Goal: Information Seeking & Learning: Learn about a topic

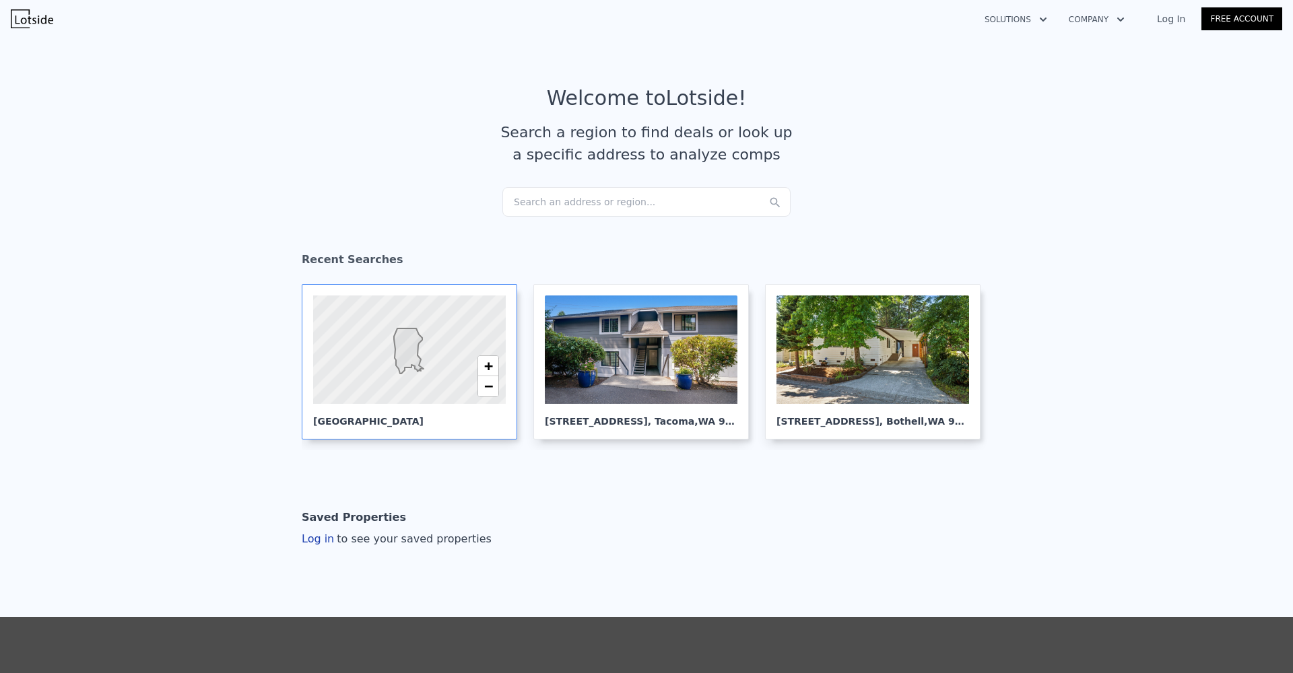
click at [414, 369] on icon at bounding box center [409, 351] width 30 height 45
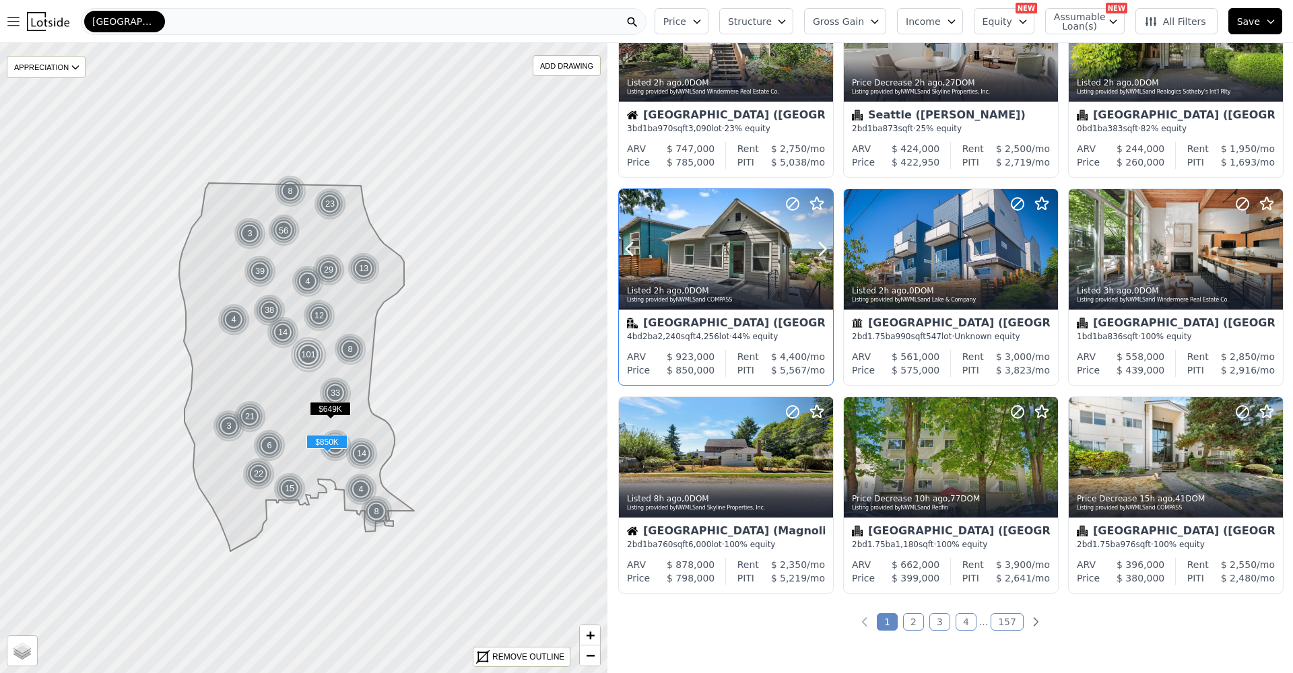
scroll to position [374, 0]
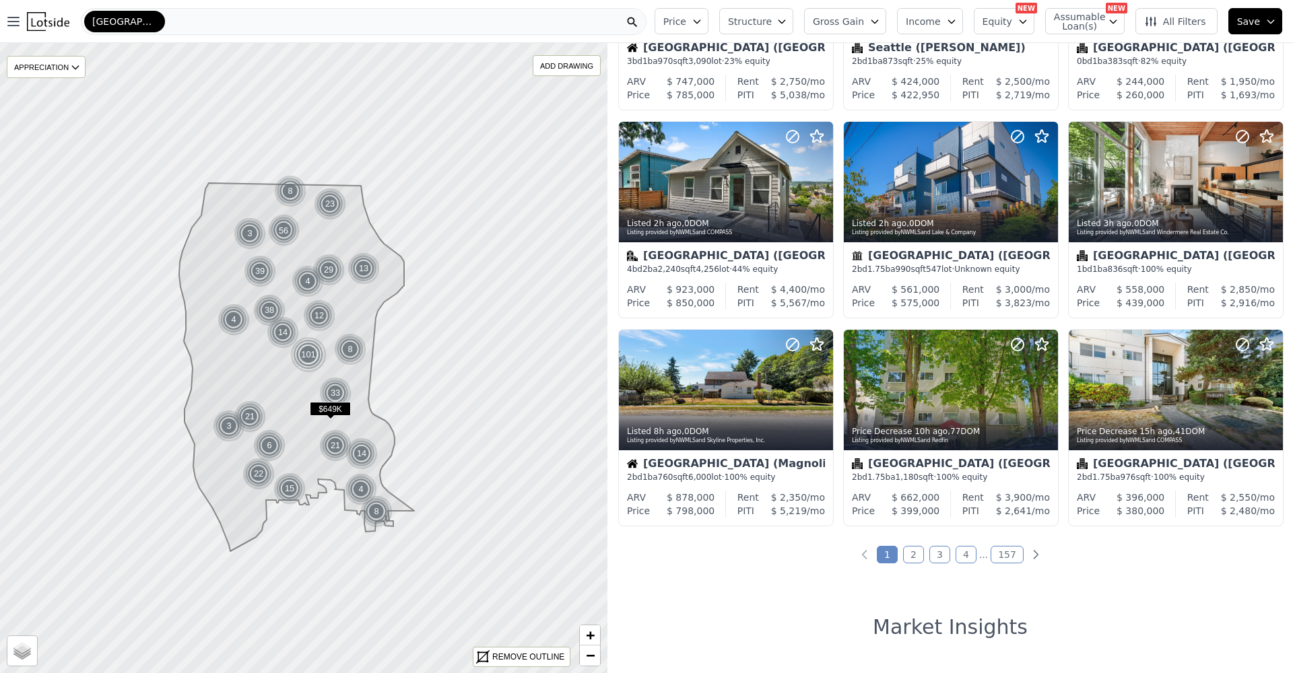
click at [909, 559] on link "2" at bounding box center [913, 555] width 21 height 18
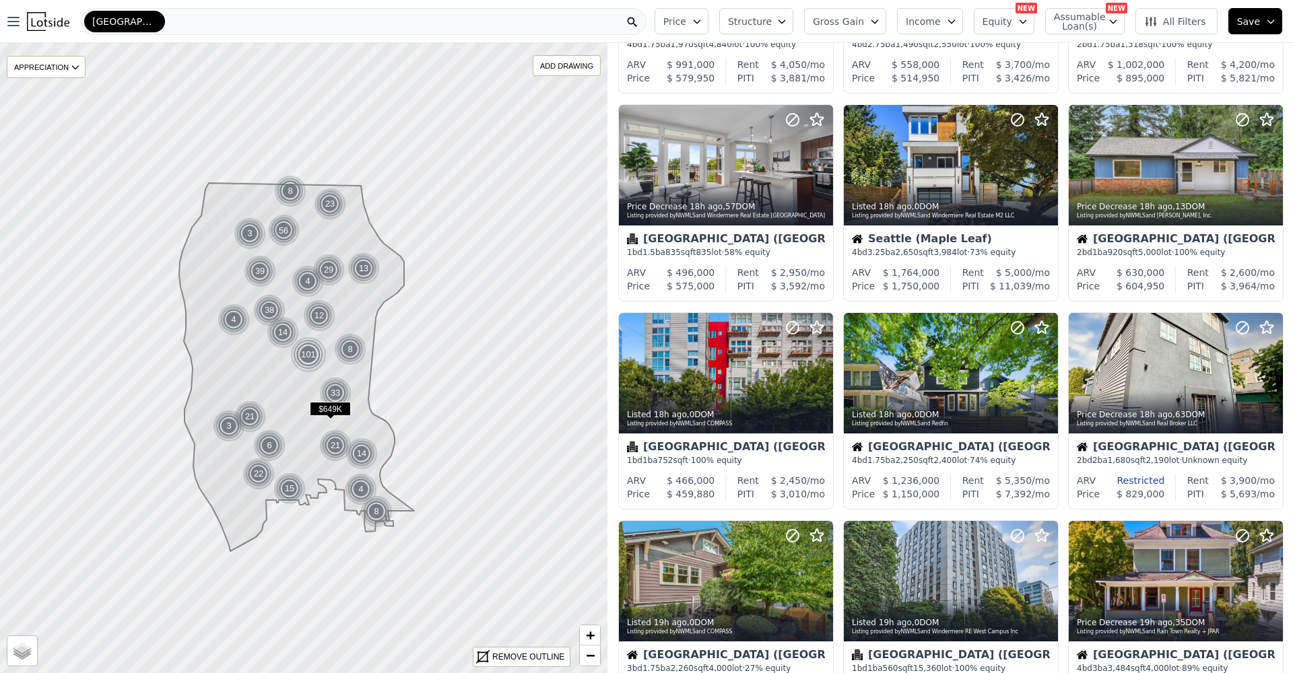
scroll to position [296, 0]
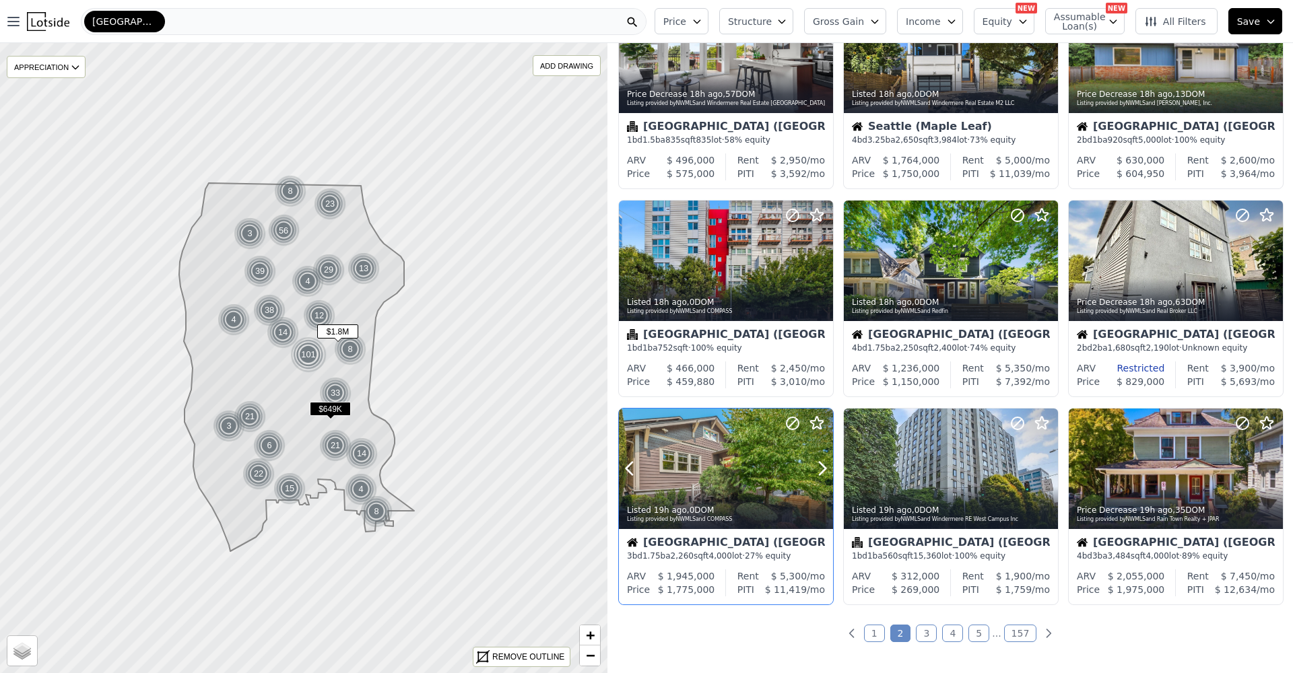
click at [742, 502] on div "Listed 19h ago , 0 DOM Listing provided by NWMLS and COMPASS" at bounding box center [726, 513] width 214 height 32
click at [1169, 459] on div at bounding box center [1175, 469] width 214 height 121
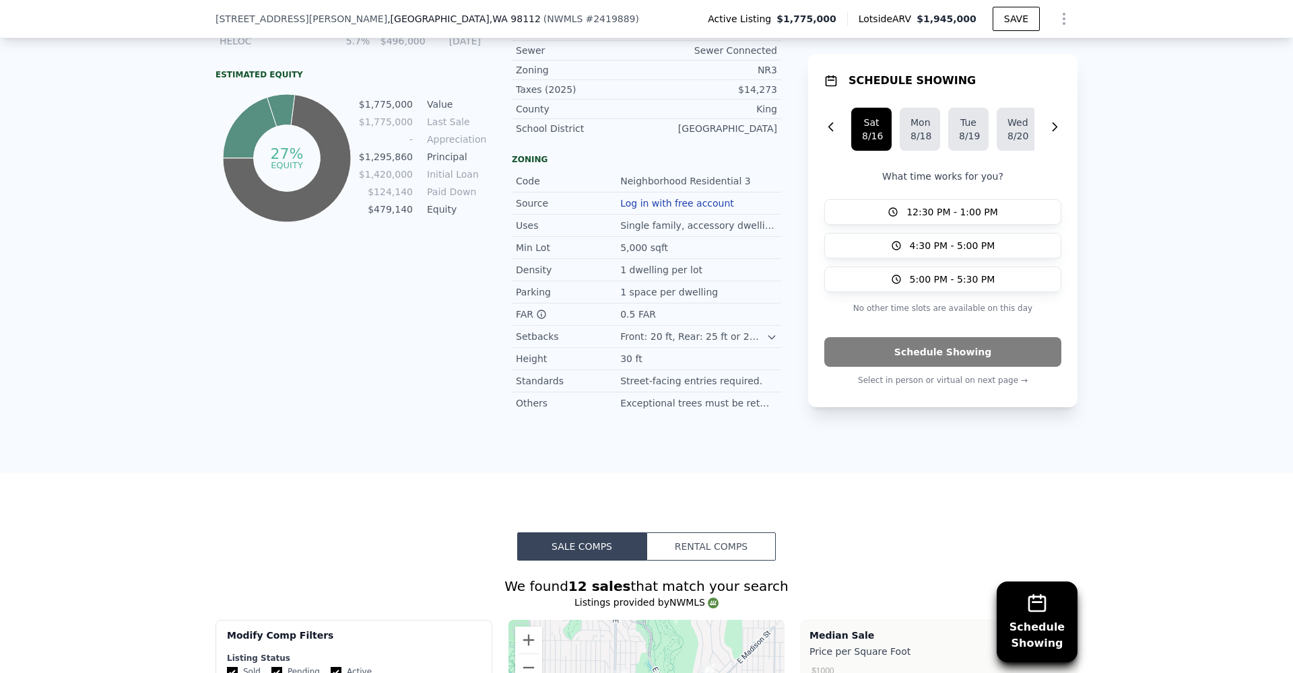
scroll to position [1002, 0]
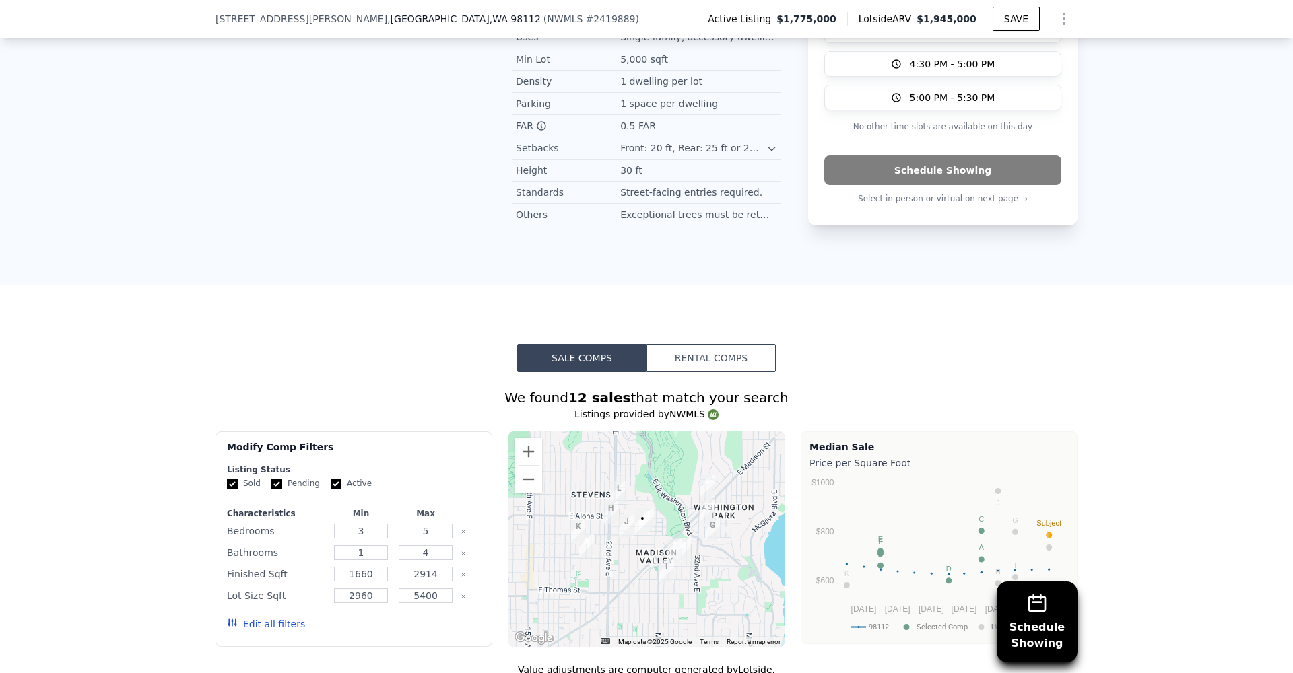
click at [646, 545] on div at bounding box center [646, 539] width 277 height 215
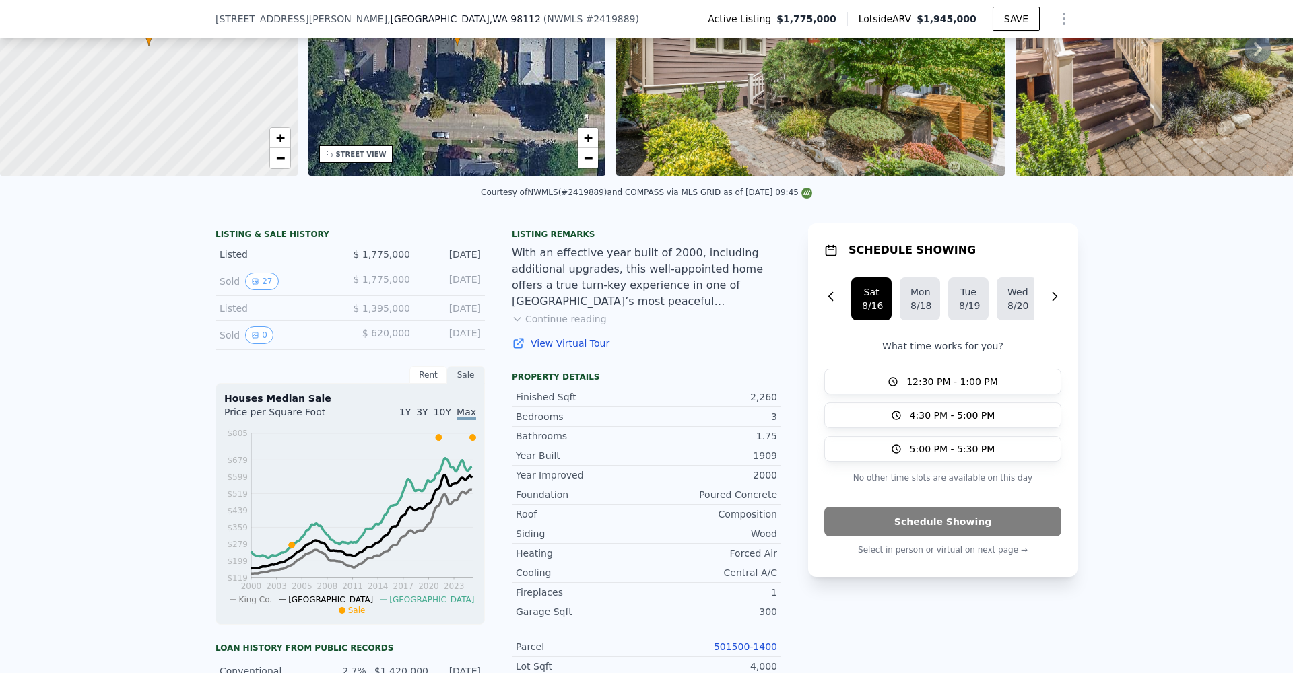
scroll to position [0, 0]
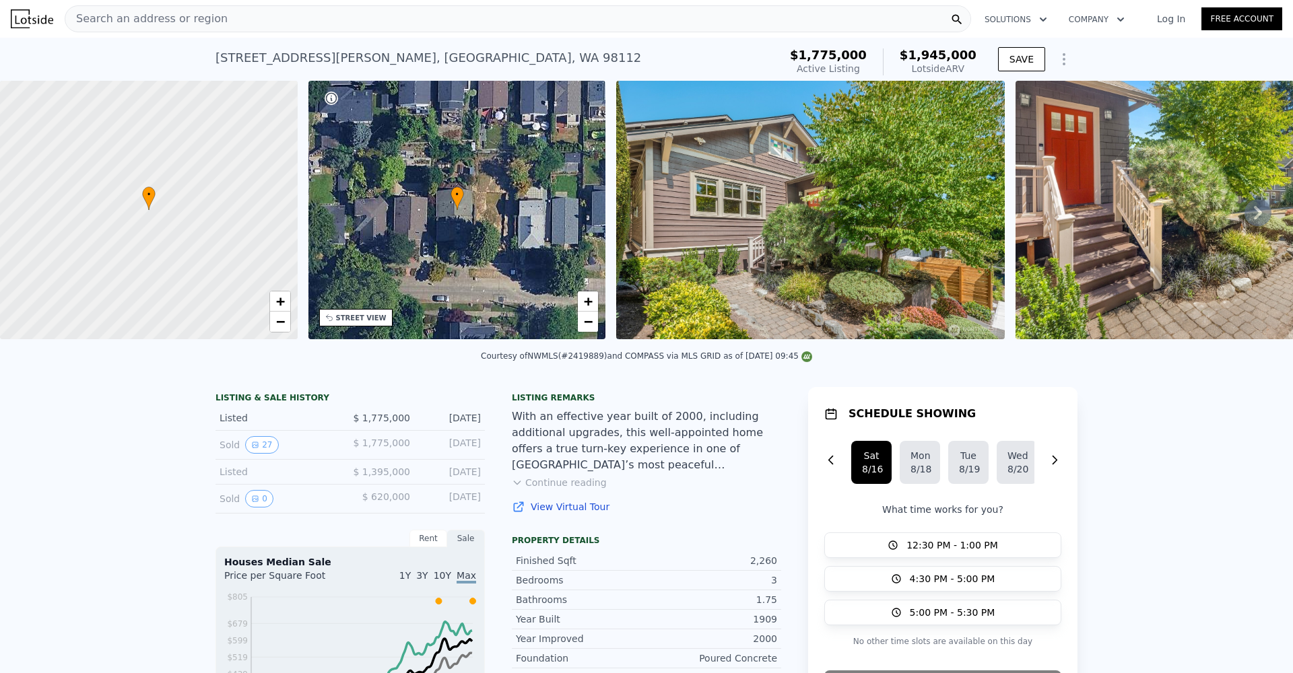
click at [776, 361] on div "Courtesy of NWMLS (#2419889) and COMPASS via MLS GRID as of 08/14/2025 09:45" at bounding box center [646, 355] width 331 height 9
click at [778, 336] on img at bounding box center [810, 210] width 388 height 259
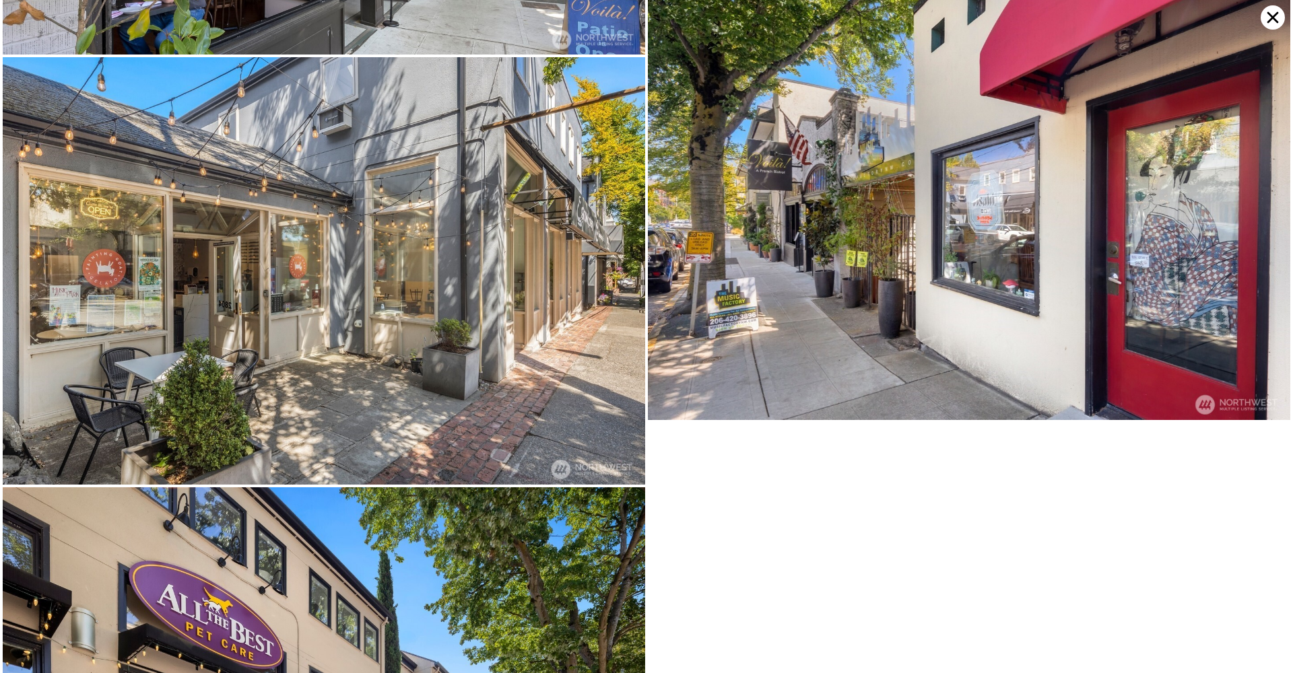
scroll to position [7448, 0]
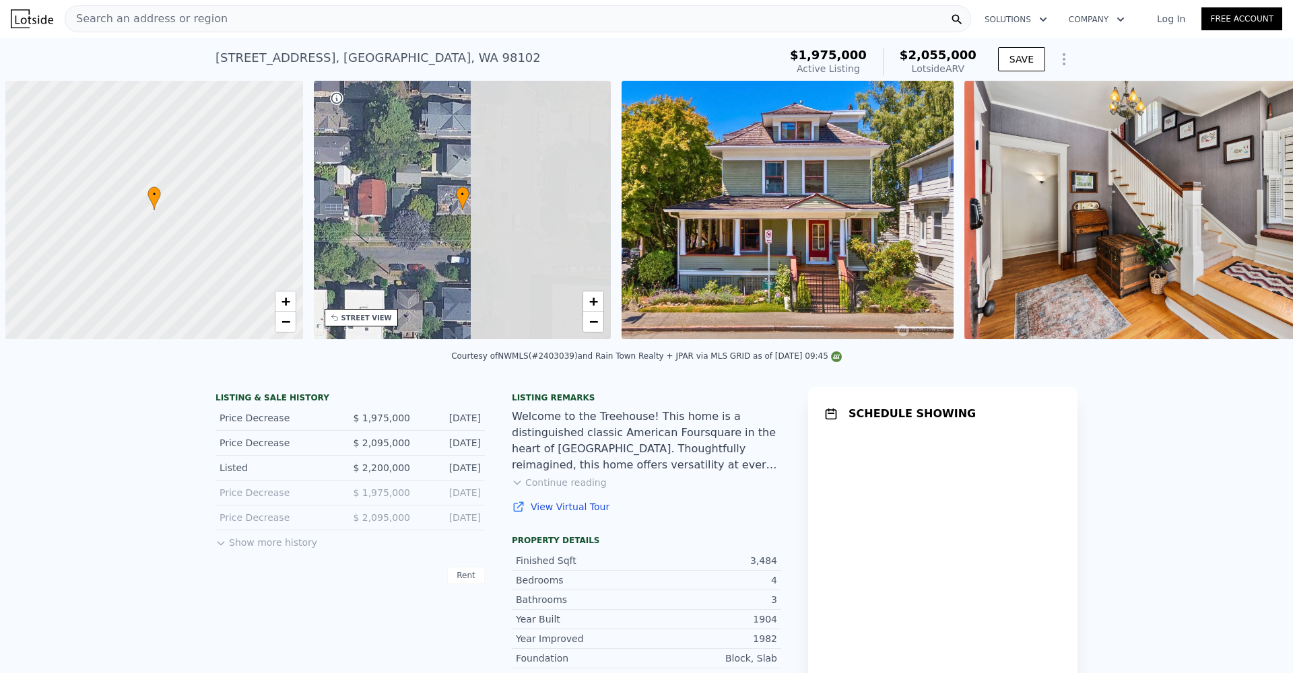
scroll to position [0, 5]
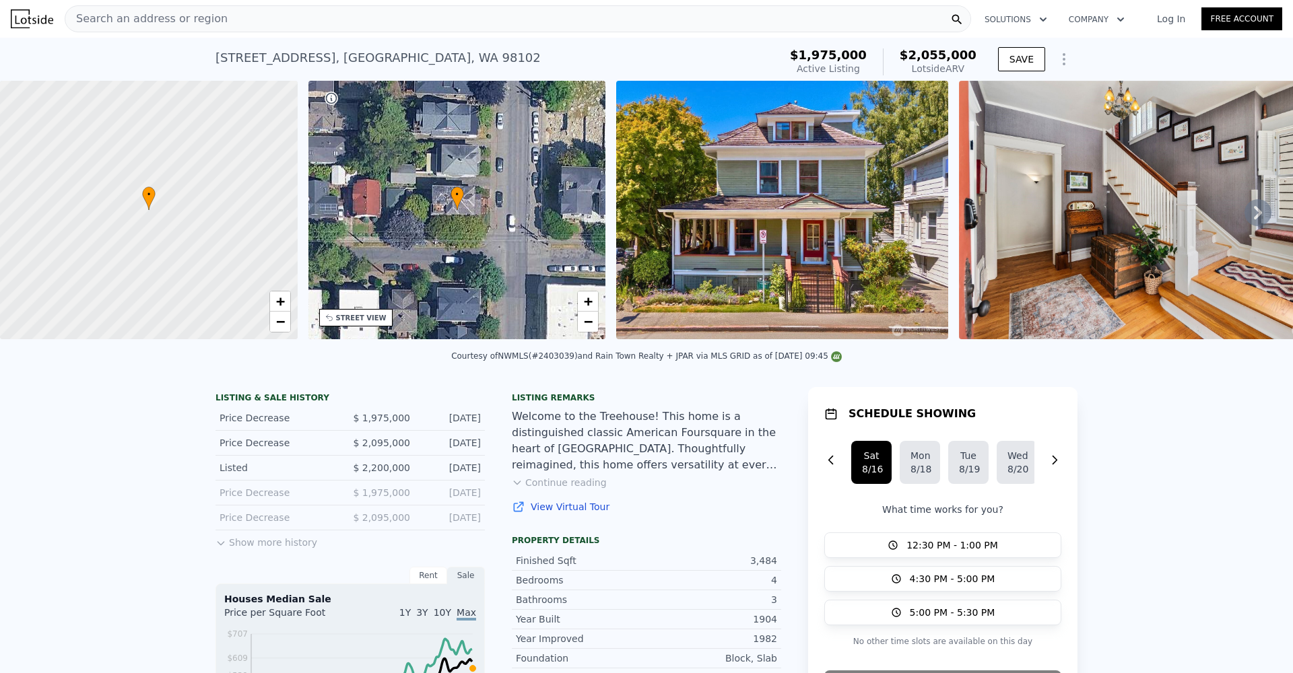
click at [165, 236] on div at bounding box center [148, 210] width 357 height 310
click at [149, 189] on div at bounding box center [148, 210] width 357 height 310
click at [149, 190] on div at bounding box center [148, 210] width 357 height 310
click at [838, 237] on img at bounding box center [782, 210] width 332 height 259
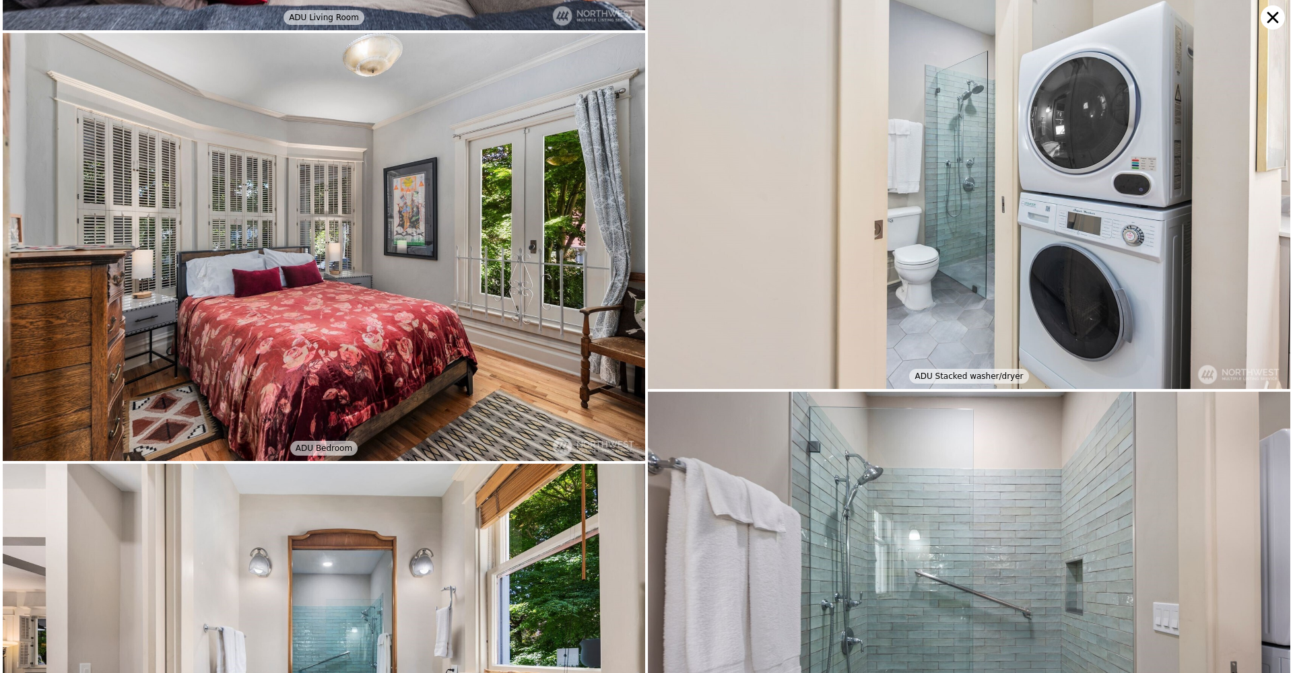
scroll to position [4345, 0]
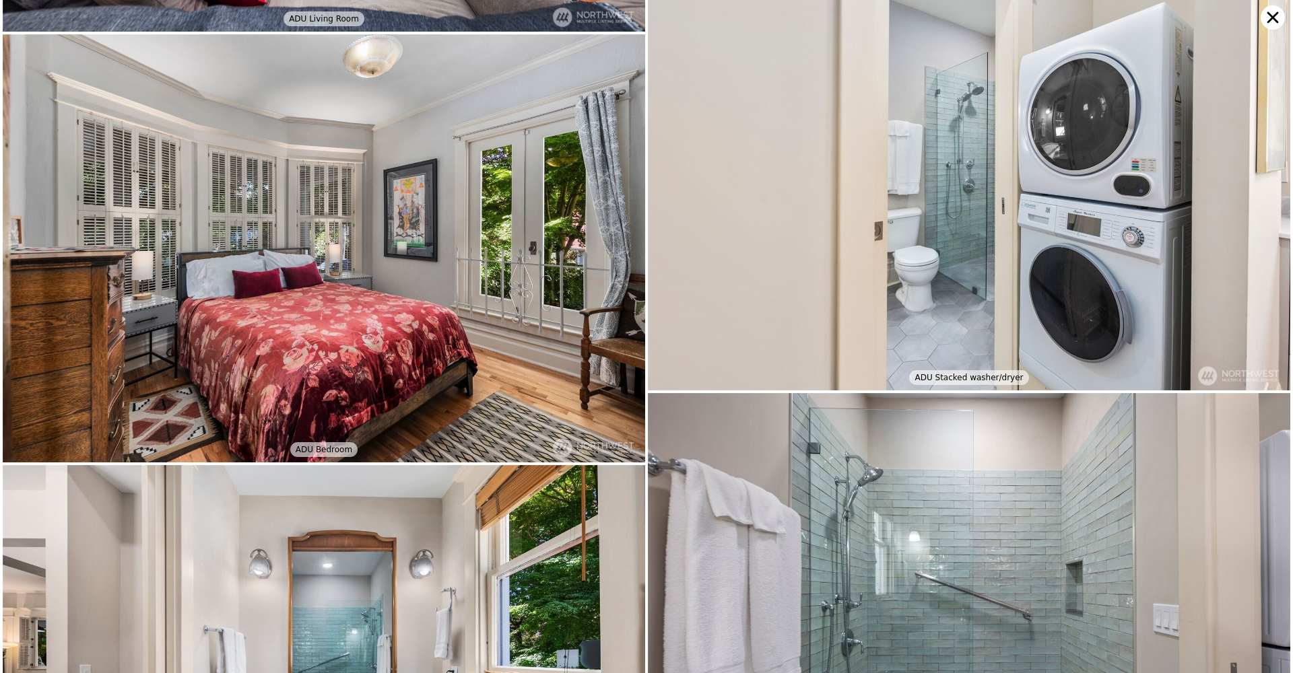
click at [1270, 11] on icon at bounding box center [1272, 17] width 24 height 24
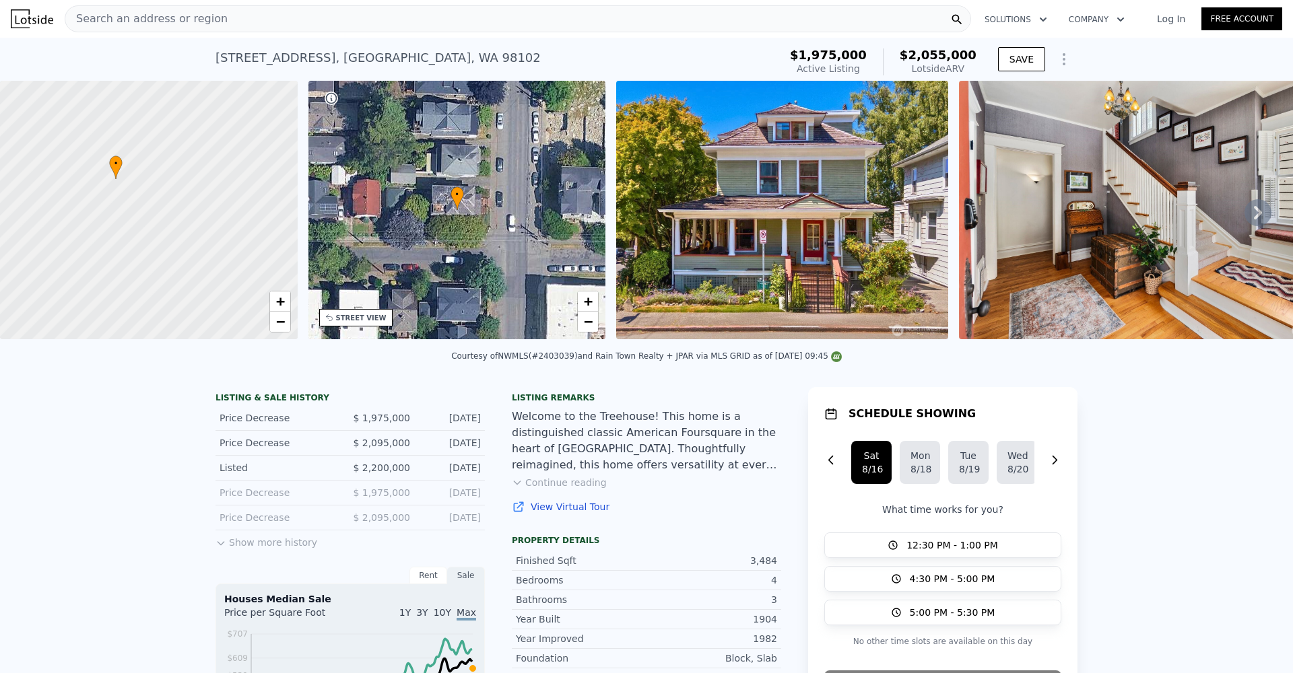
click at [566, 489] on button "Continue reading" at bounding box center [559, 482] width 95 height 13
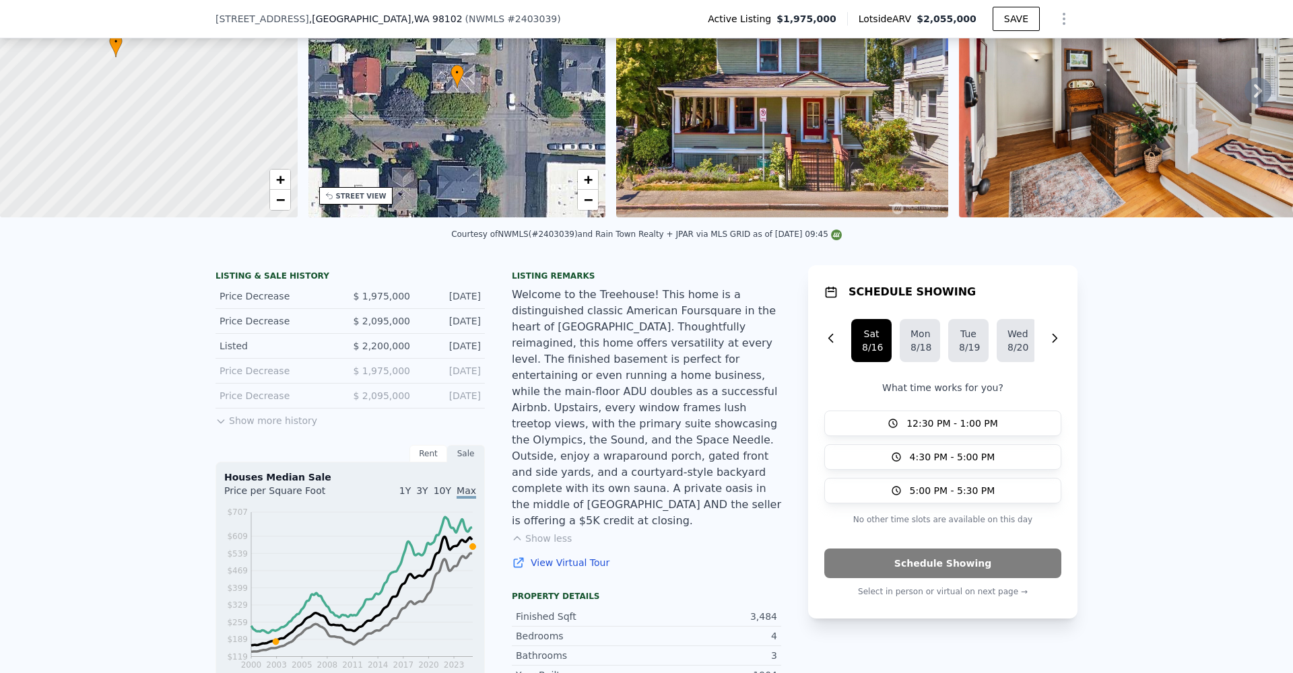
scroll to position [0, 0]
